Goal: Information Seeking & Learning: Find specific page/section

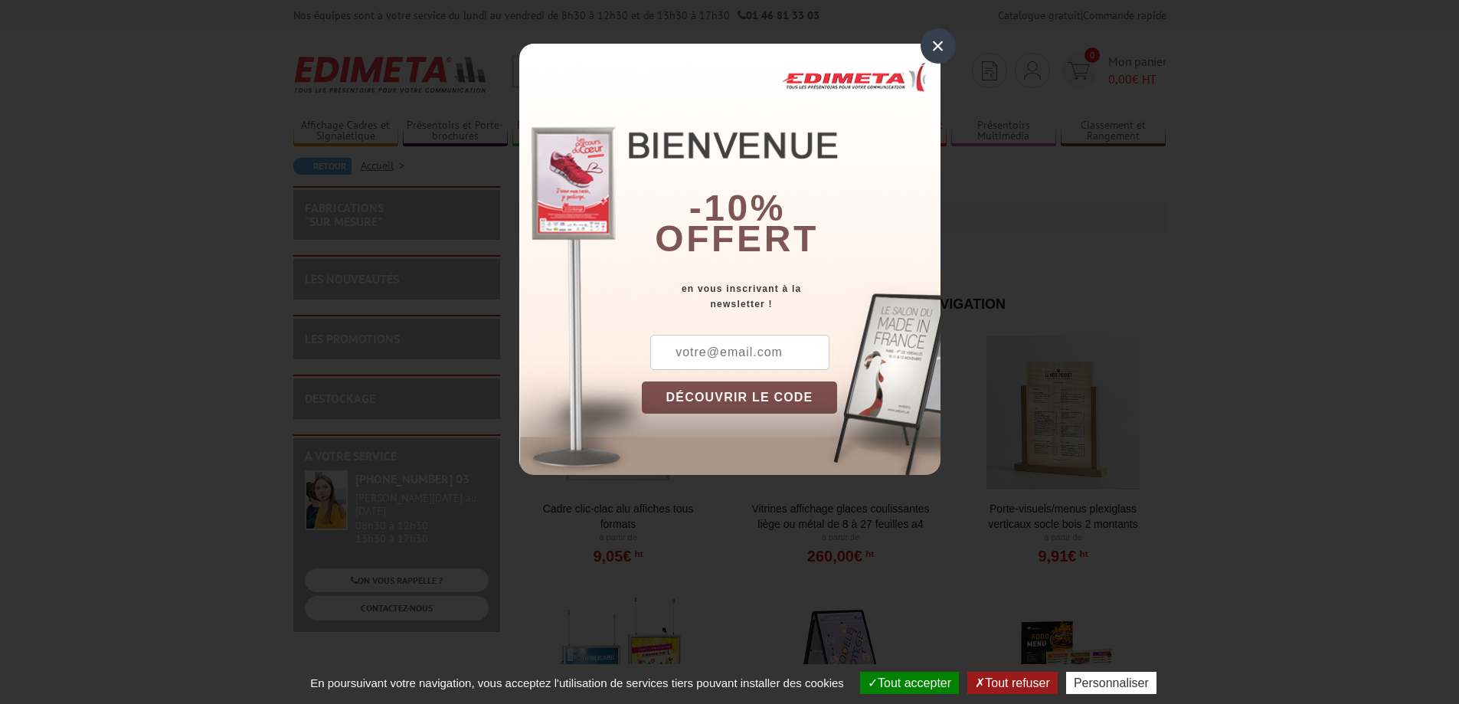
click at [939, 44] on div "×" at bounding box center [938, 45] width 35 height 35
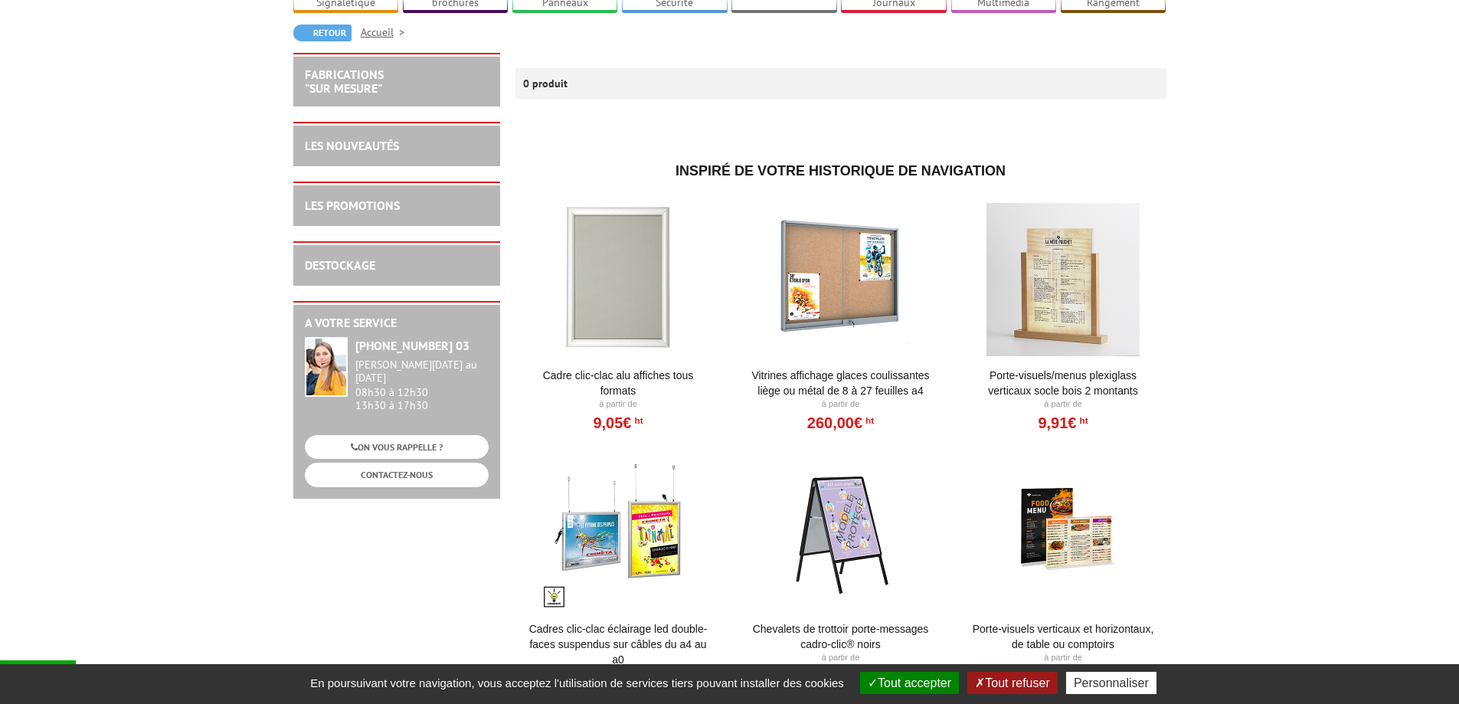
scroll to position [77, 0]
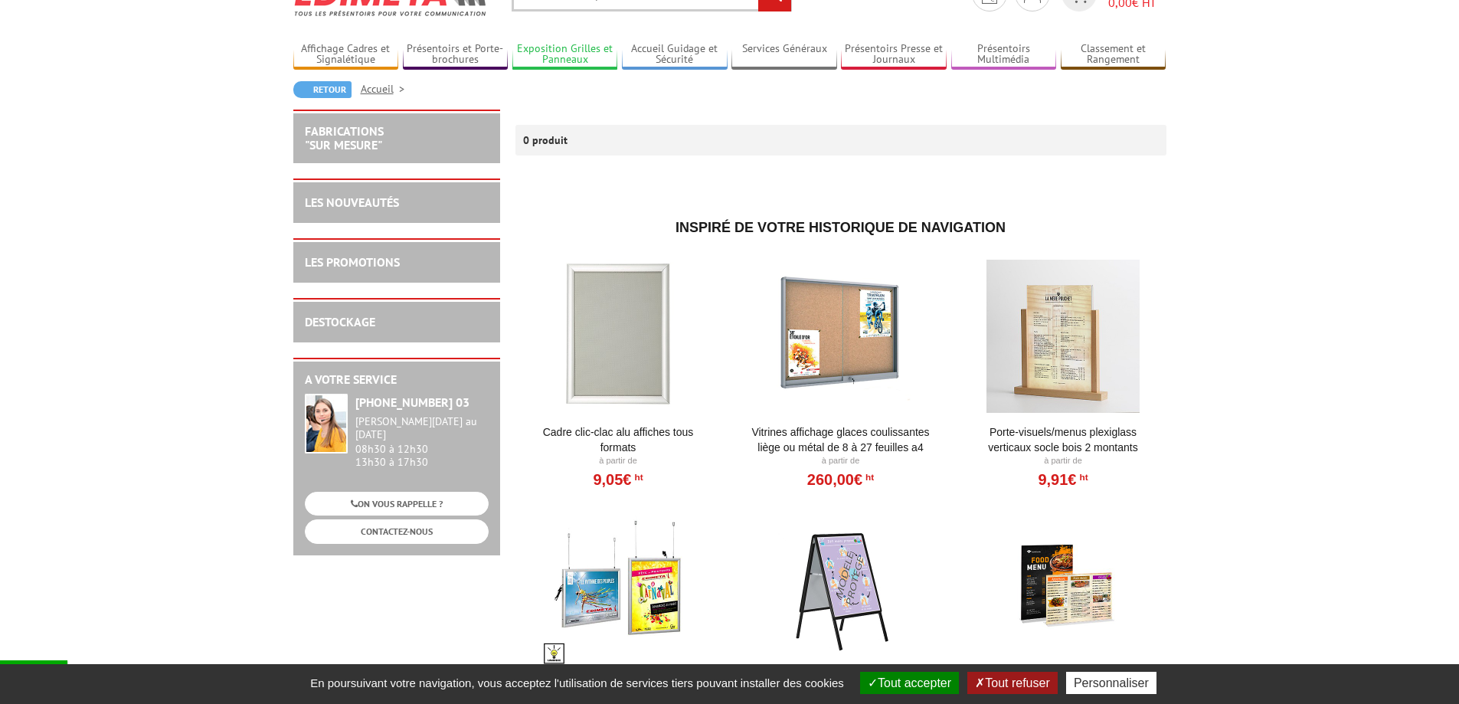
click at [578, 49] on link "Exposition Grilles et Panneaux" at bounding box center [565, 54] width 106 height 25
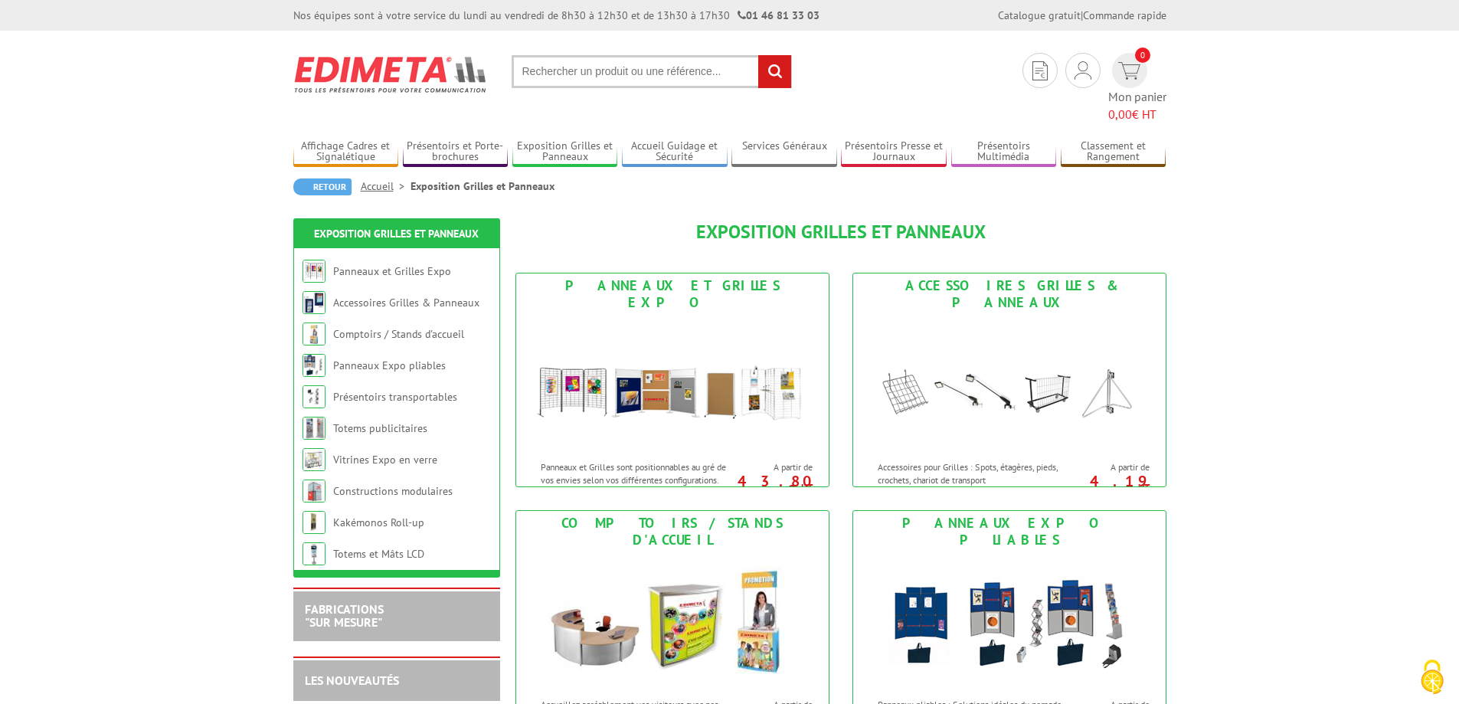
click at [525, 76] on input "text" at bounding box center [652, 71] width 280 height 33
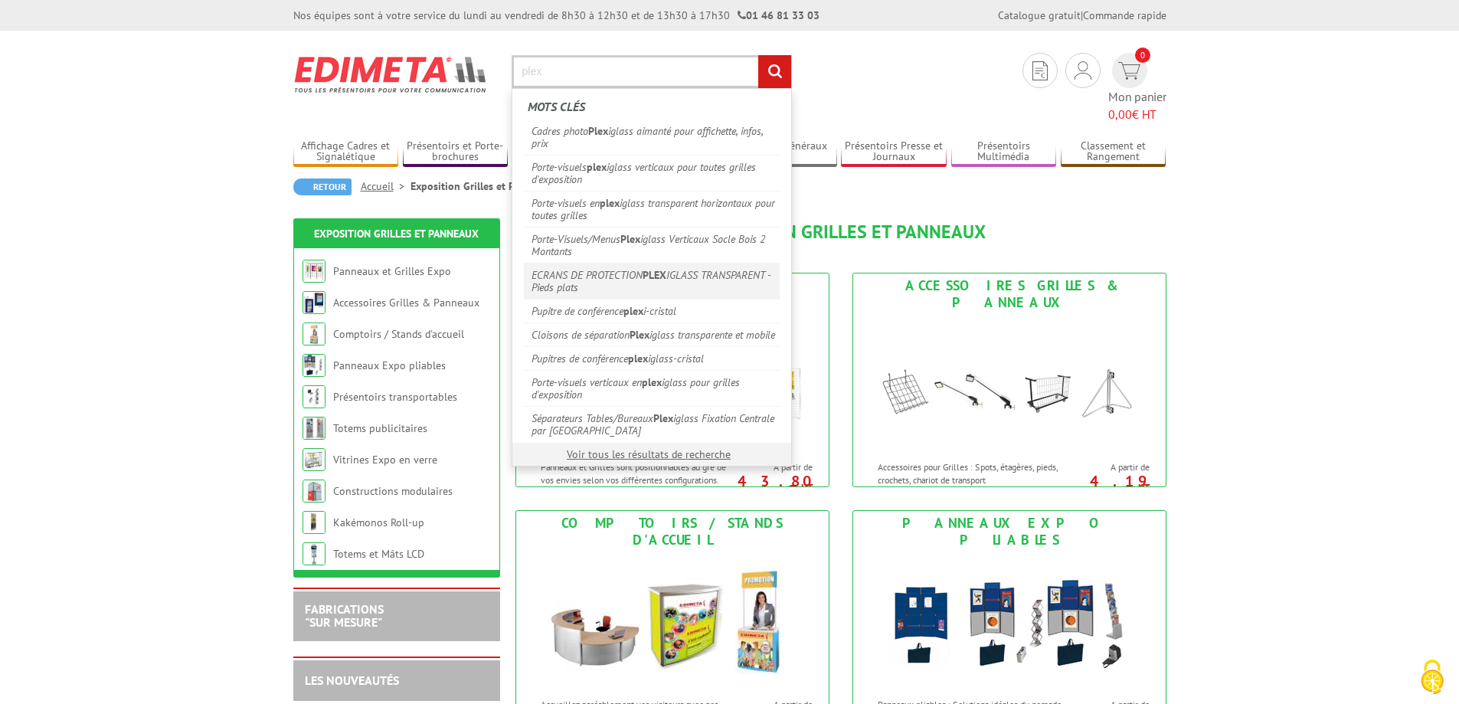
type input "plex"
click at [571, 273] on link "ECRANS DE PROTECTION PLEX IGLASS TRANSPARENT - Pieds plats" at bounding box center [652, 281] width 256 height 36
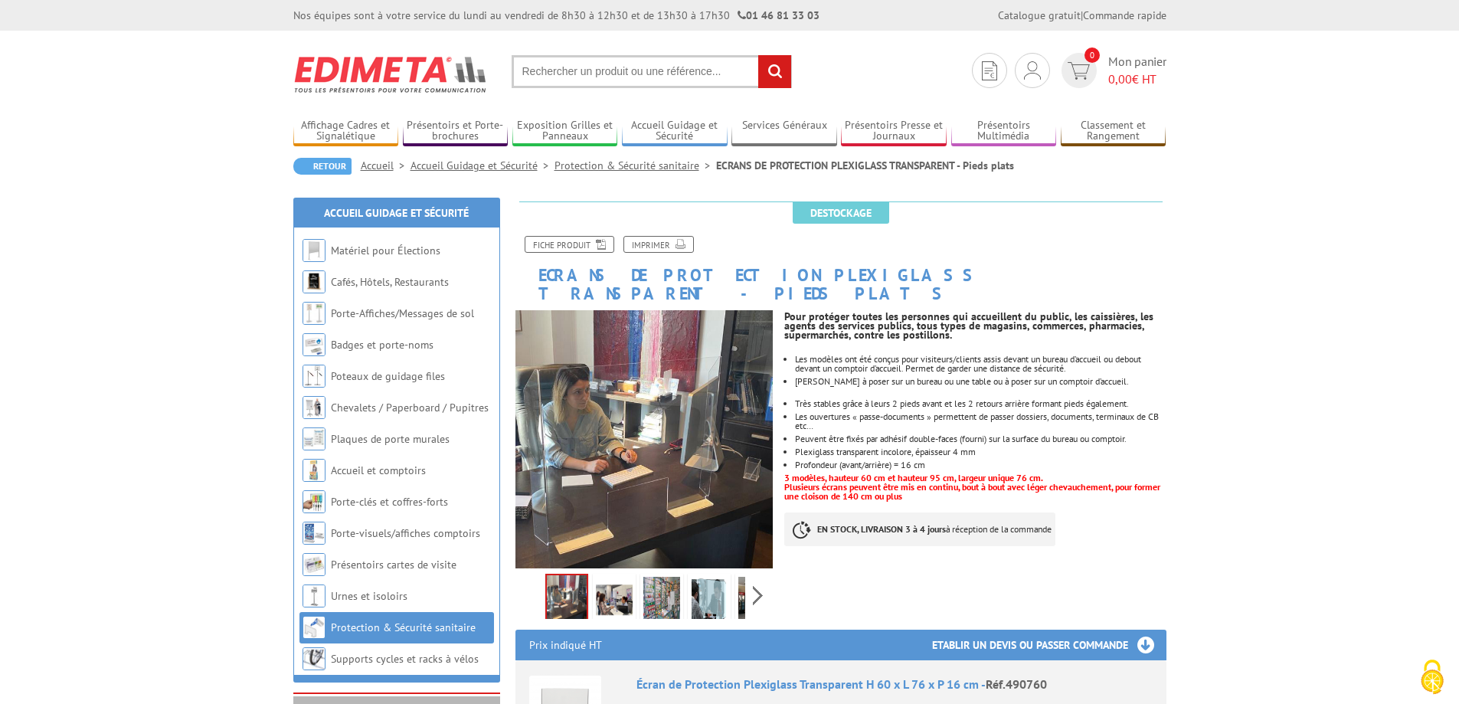
click at [523, 67] on input "text" at bounding box center [652, 71] width 280 height 33
click at [530, 71] on input "plxy" at bounding box center [652, 71] width 280 height 33
click at [551, 74] on input "plexy" at bounding box center [652, 71] width 280 height 33
type input "plexy cadre photo"
click at [771, 74] on input "rechercher" at bounding box center [774, 71] width 33 height 33
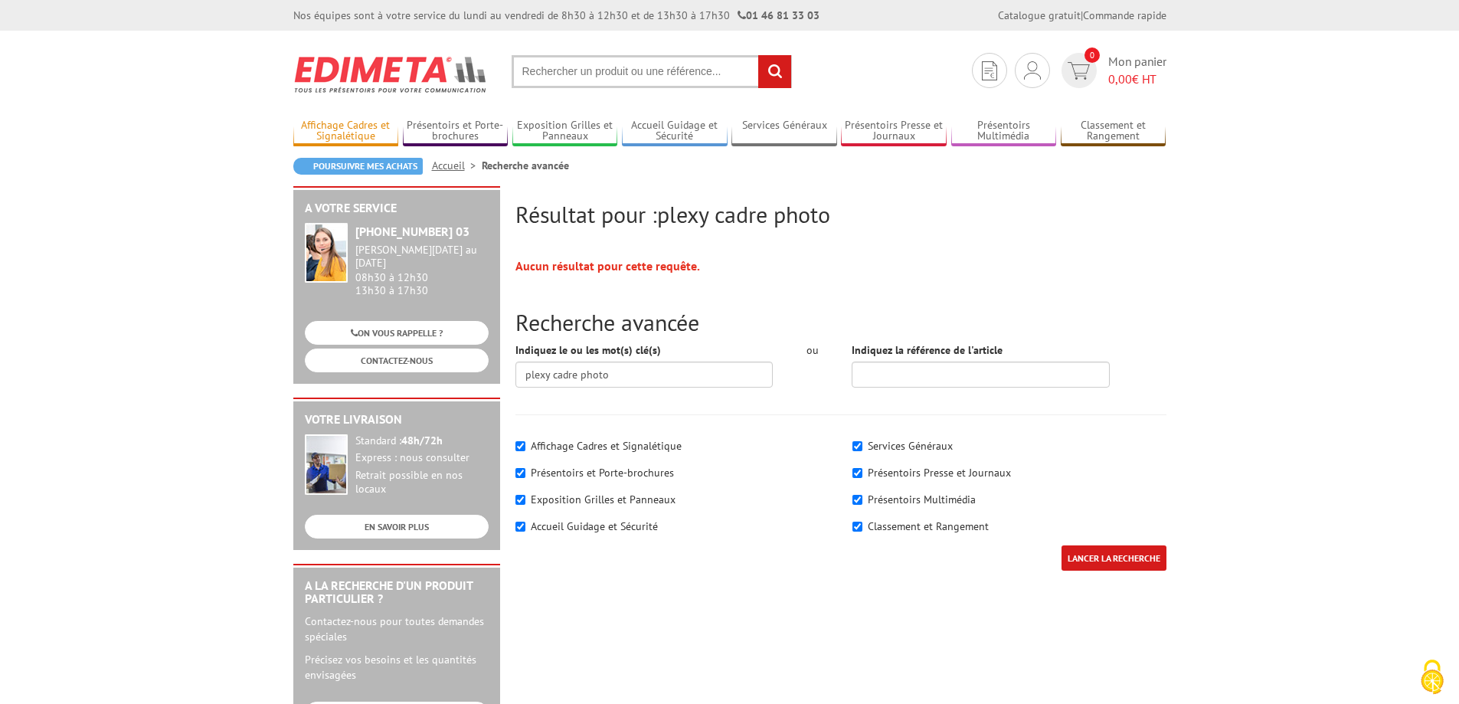
click at [327, 128] on link "Affichage Cadres et Signalétique" at bounding box center [346, 131] width 106 height 25
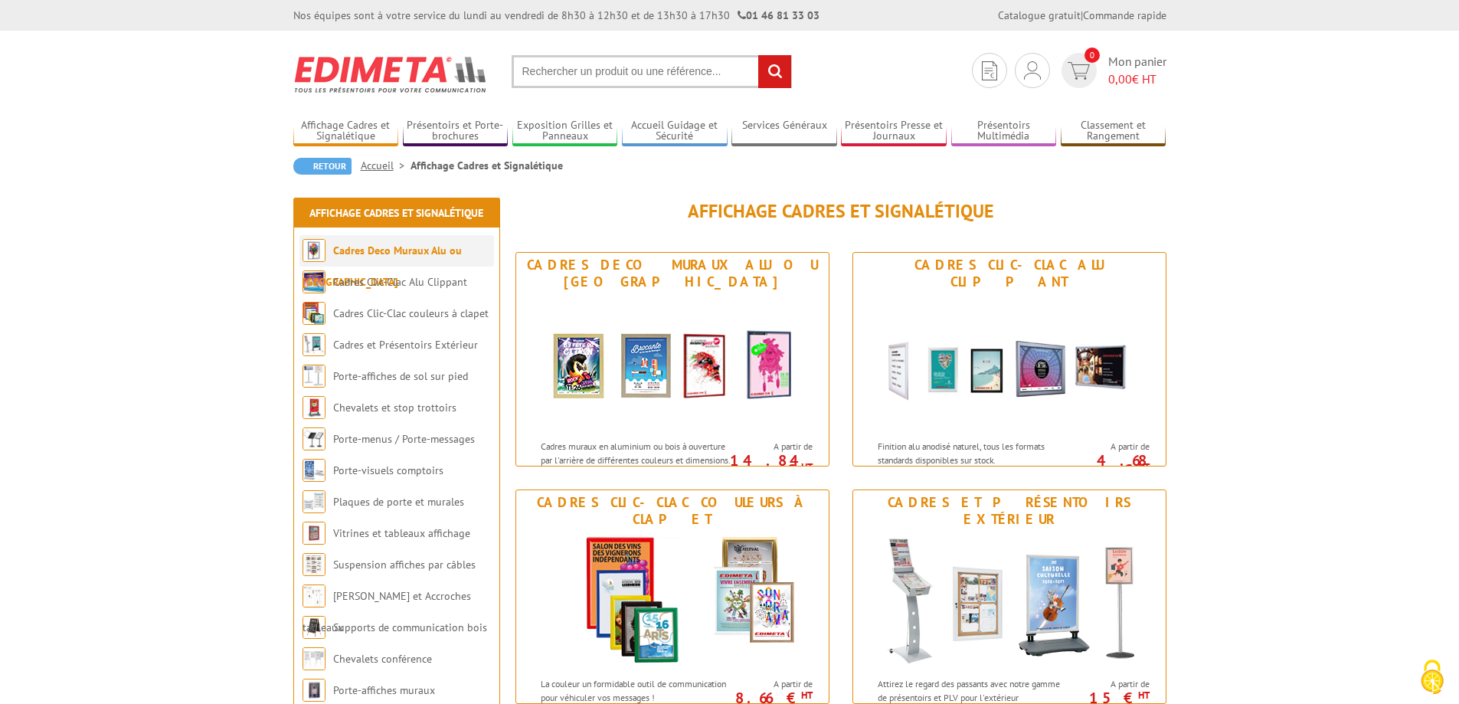
click at [438, 245] on link "Cadres Deco Muraux Alu ou [GEOGRAPHIC_DATA]" at bounding box center [382, 266] width 159 height 45
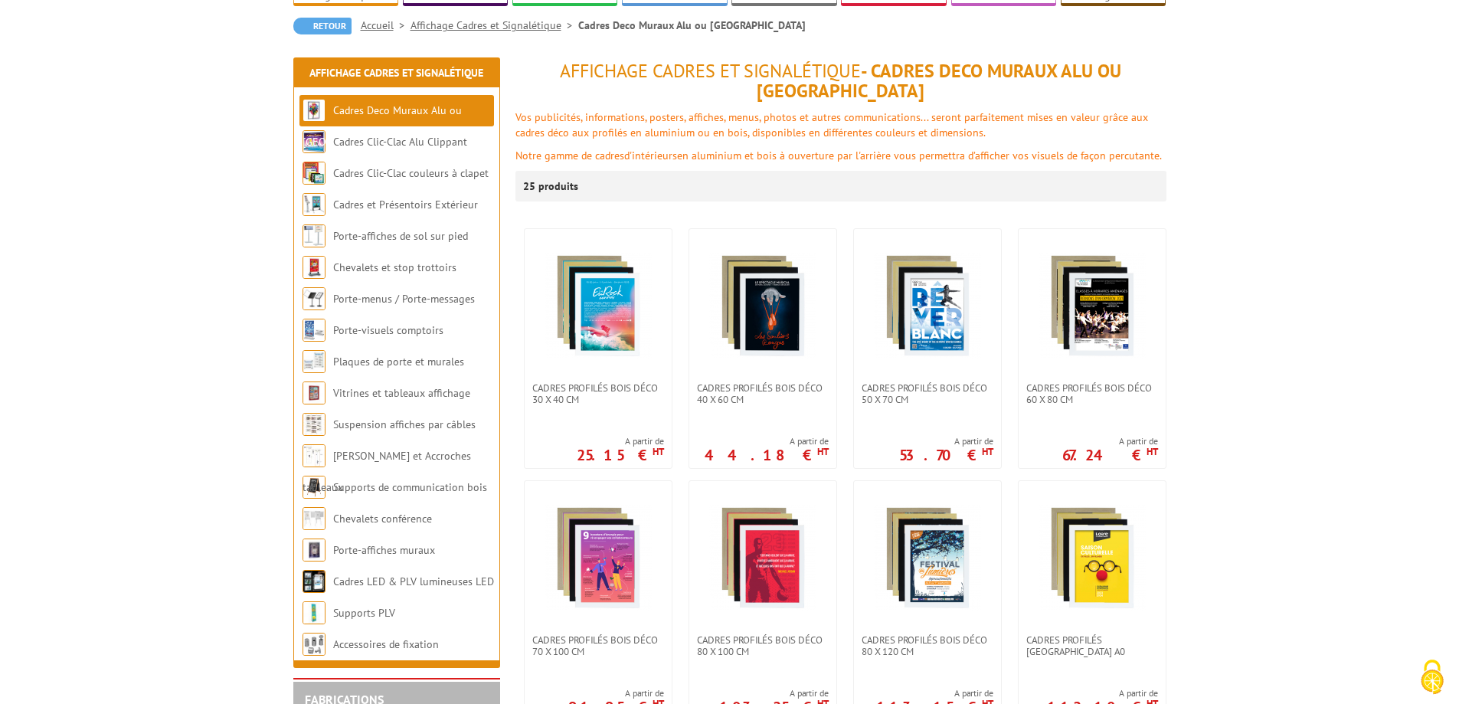
scroll to position [153, 0]
